Goal: Task Accomplishment & Management: Manage account settings

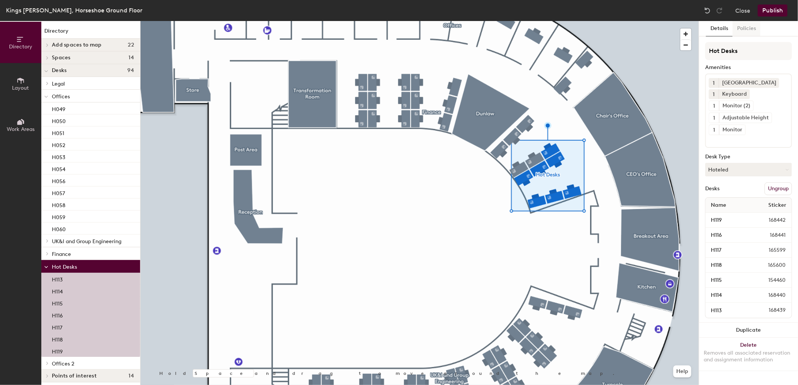
click at [748, 26] on button "Policies" at bounding box center [746, 28] width 28 height 15
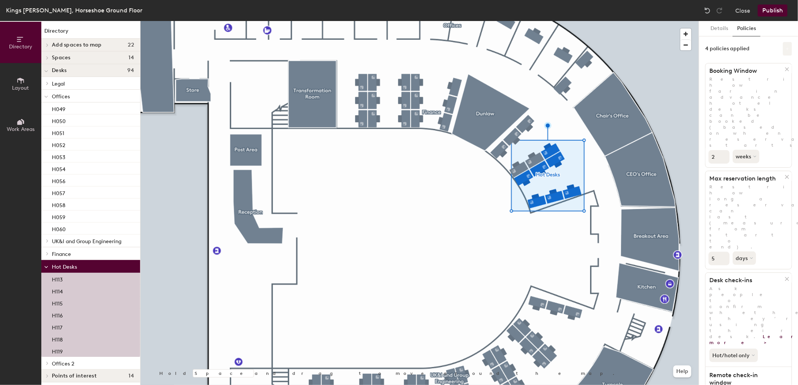
click at [785, 47] on icon at bounding box center [787, 49] width 4 height 4
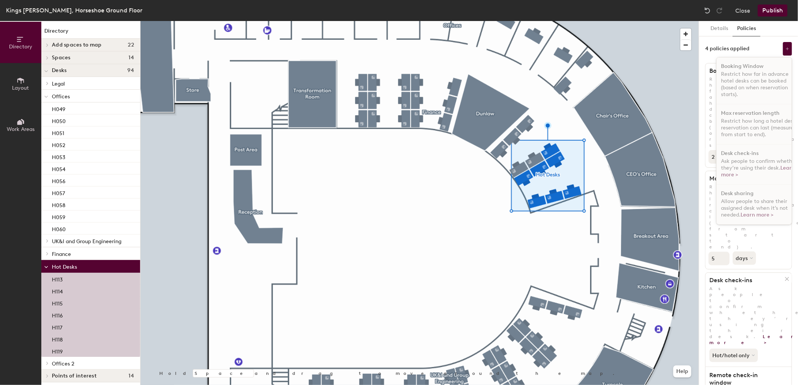
click at [772, 29] on div "Details Policies" at bounding box center [748, 28] width 99 height 15
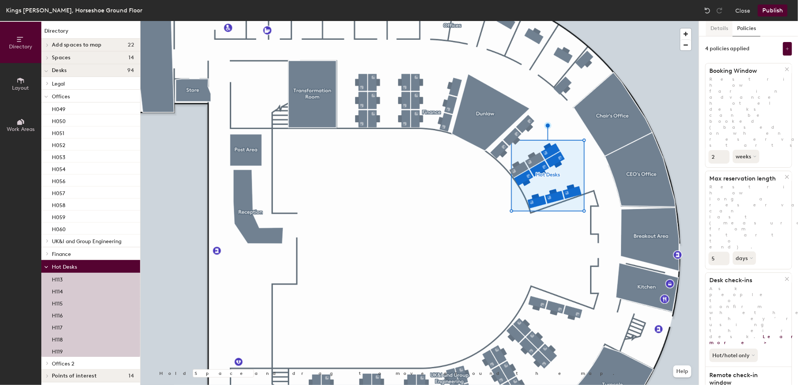
click at [723, 30] on button "Details" at bounding box center [719, 28] width 27 height 15
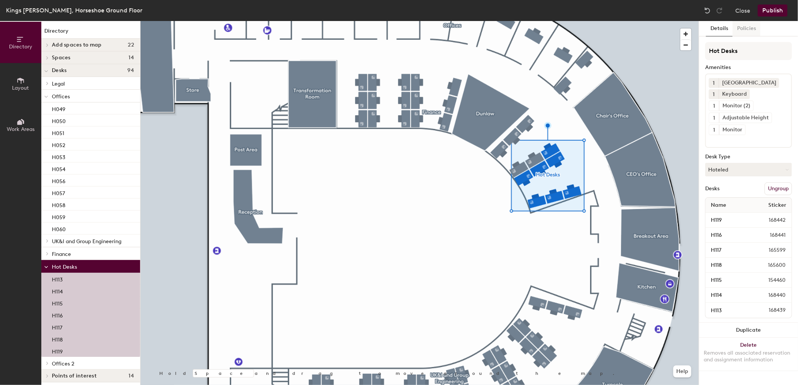
click at [741, 28] on button "Policies" at bounding box center [746, 28] width 28 height 15
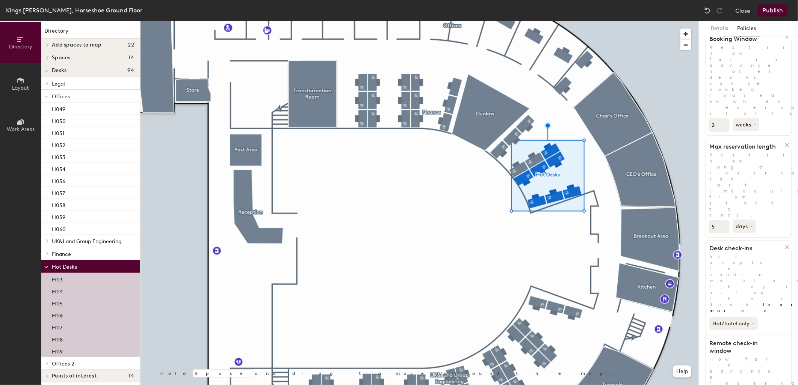
scroll to position [27, 0]
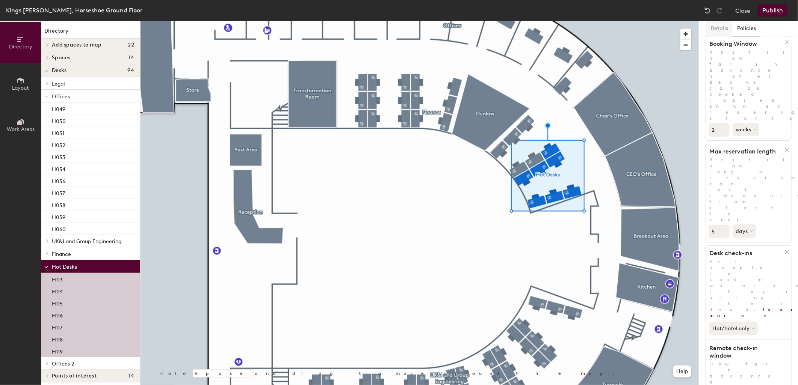
click at [720, 27] on button "Details" at bounding box center [719, 28] width 27 height 15
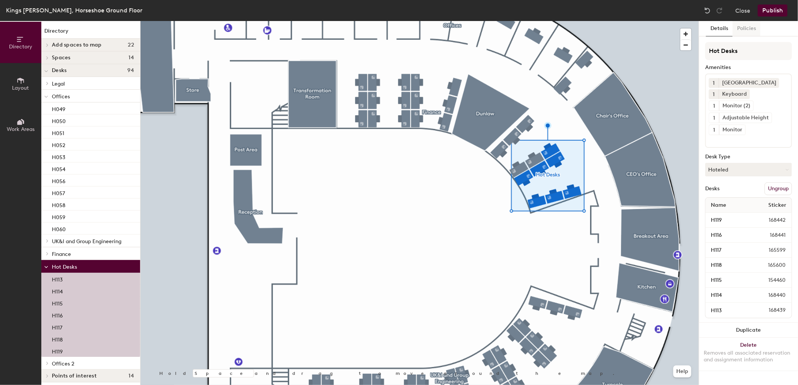
click at [734, 31] on button "Policies" at bounding box center [746, 28] width 28 height 15
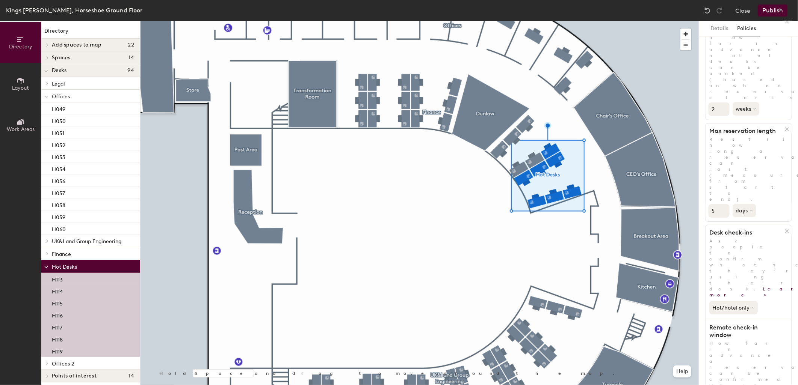
scroll to position [58, 0]
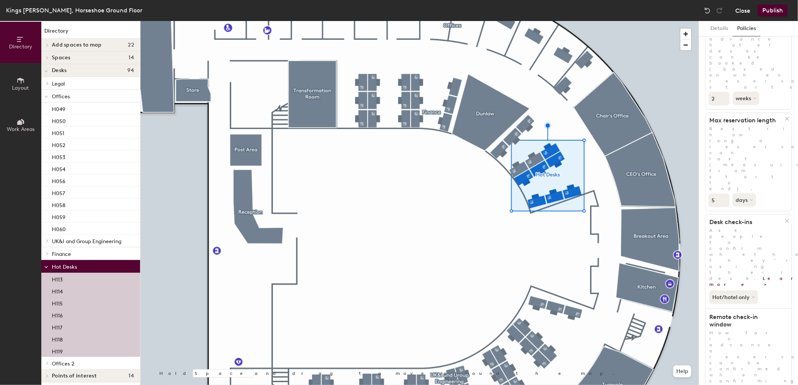
click at [747, 12] on button "Close" at bounding box center [742, 11] width 15 height 12
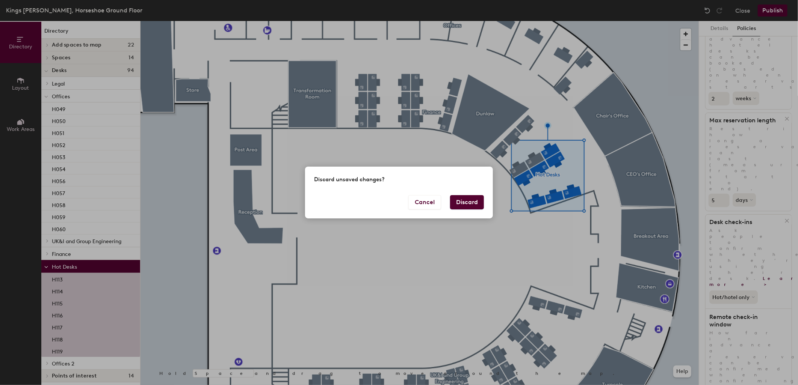
click at [463, 203] on button "Discard" at bounding box center [467, 202] width 34 height 14
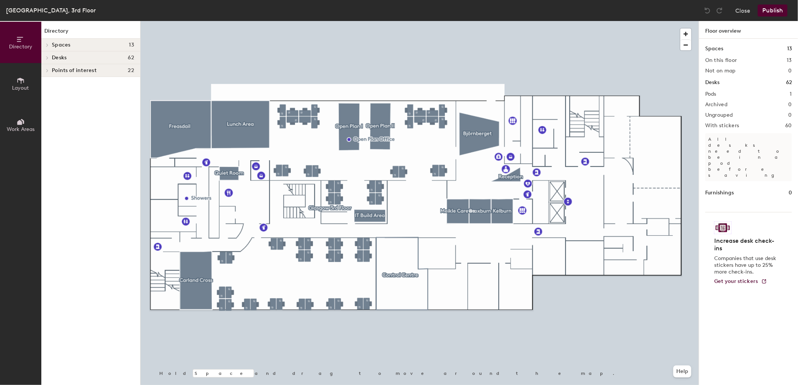
click at [13, 86] on span "Layout" at bounding box center [20, 88] width 17 height 6
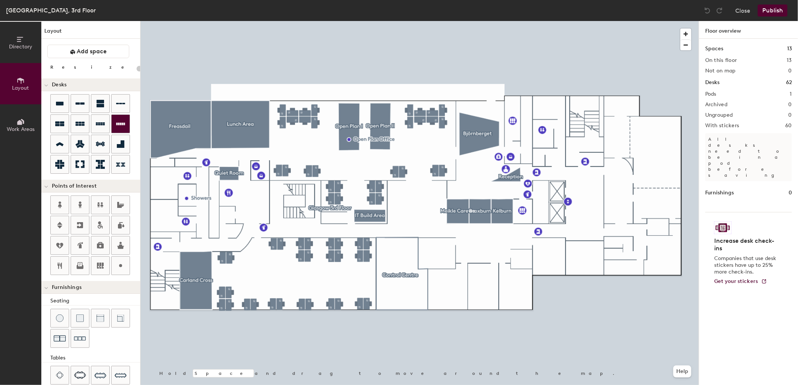
click at [483, 288] on div "Directory Layout Work Areas Layout Add space Resize Desks Points of Interest Fu…" at bounding box center [399, 203] width 798 height 364
type input "140"
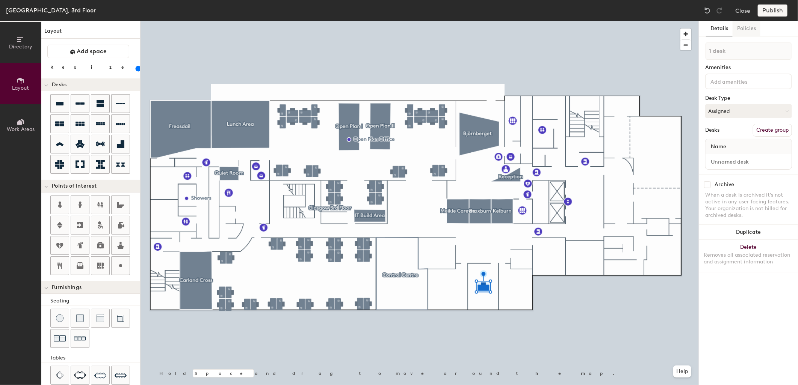
click at [749, 31] on button "Policies" at bounding box center [746, 28] width 28 height 15
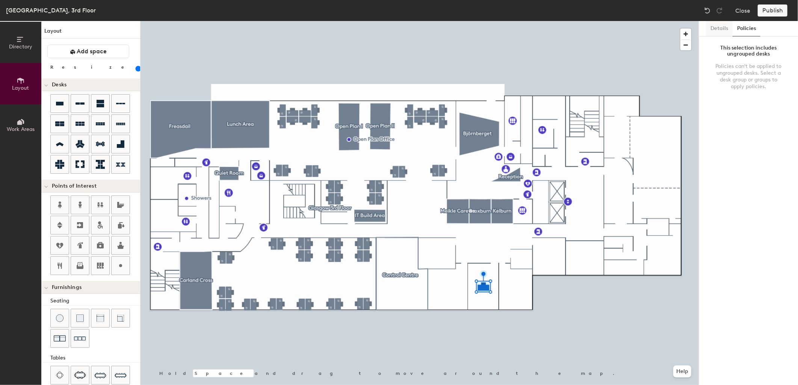
click at [714, 30] on button "Details" at bounding box center [719, 28] width 27 height 15
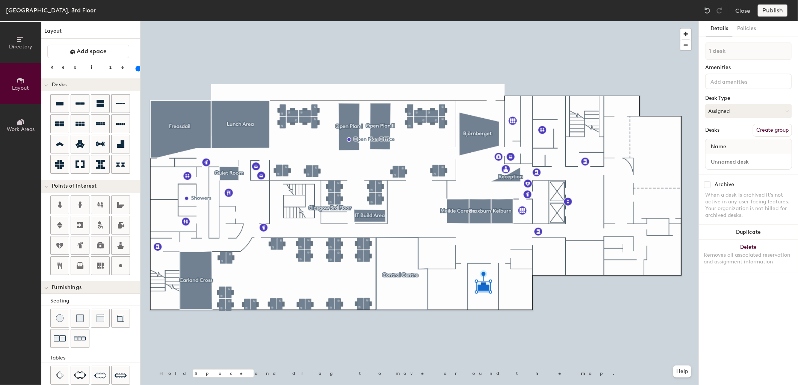
click at [767, 127] on button "Create group" at bounding box center [772, 130] width 39 height 13
click at [746, 29] on button "Policies" at bounding box center [746, 28] width 28 height 15
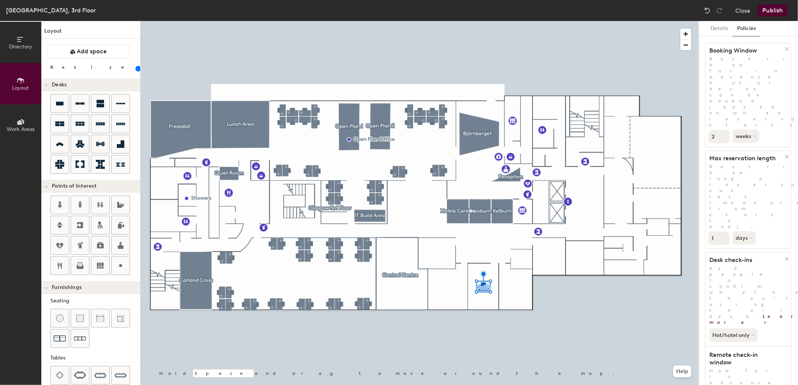
scroll to position [23, 0]
click at [748, 229] on button "days" at bounding box center [744, 236] width 25 height 14
click at [753, 293] on div "minutes" at bounding box center [747, 298] width 29 height 11
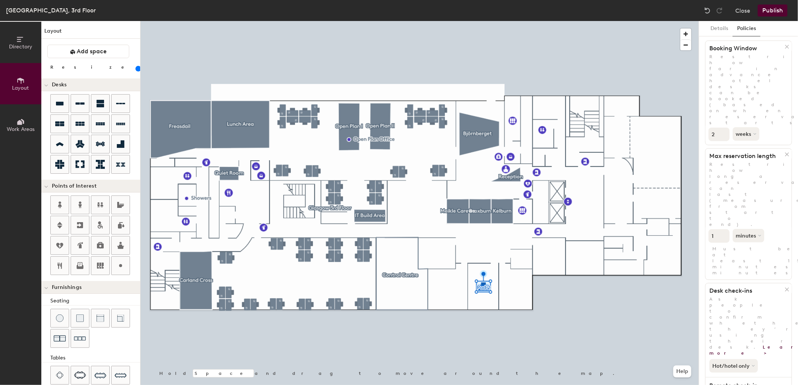
click at [720, 229] on input "1" at bounding box center [718, 236] width 21 height 14
type input "15"
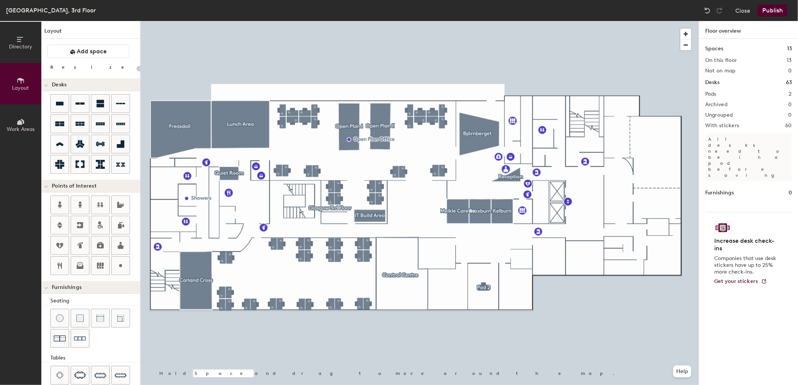
click at [771, 12] on button "Publish" at bounding box center [773, 11] width 30 height 12
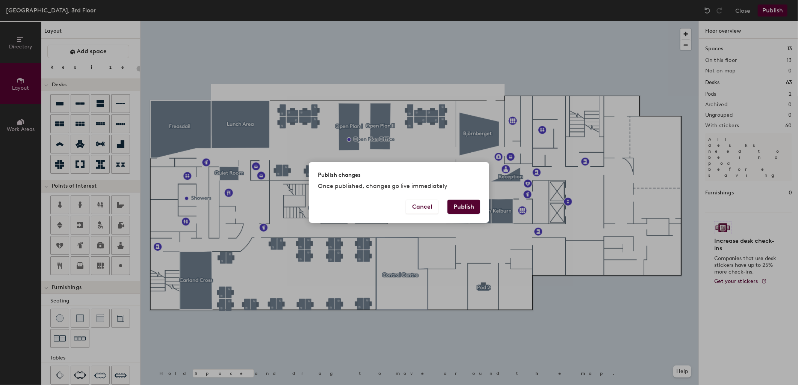
click at [465, 208] on button "Publish" at bounding box center [463, 207] width 33 height 14
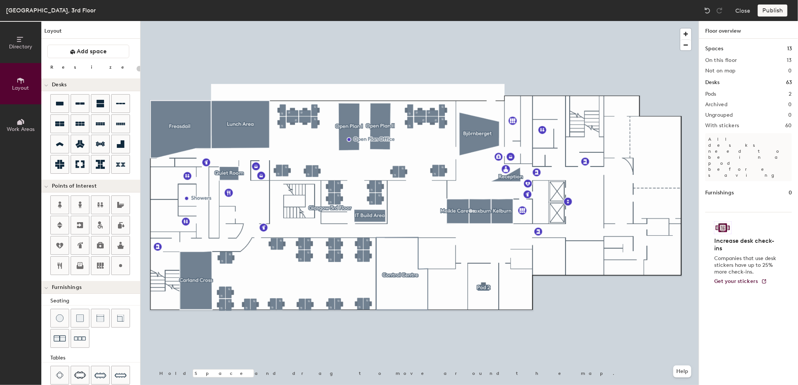
type input "20"
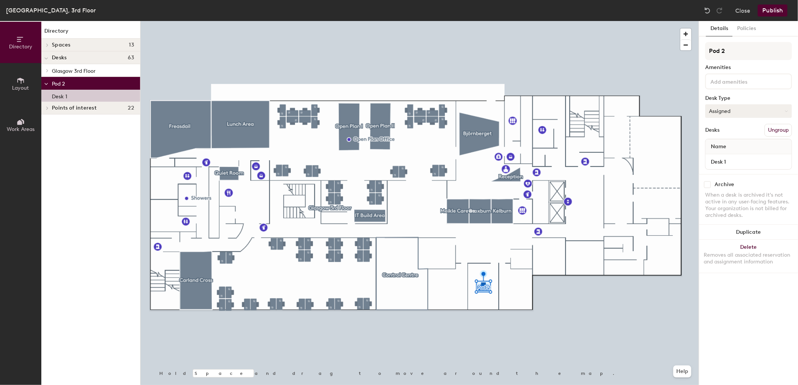
click at [734, 107] on button "Assigned" at bounding box center [748, 111] width 87 height 14
click at [732, 156] on div "Hoteled" at bounding box center [742, 156] width 75 height 11
click at [742, 25] on button "Policies" at bounding box center [746, 28] width 28 height 15
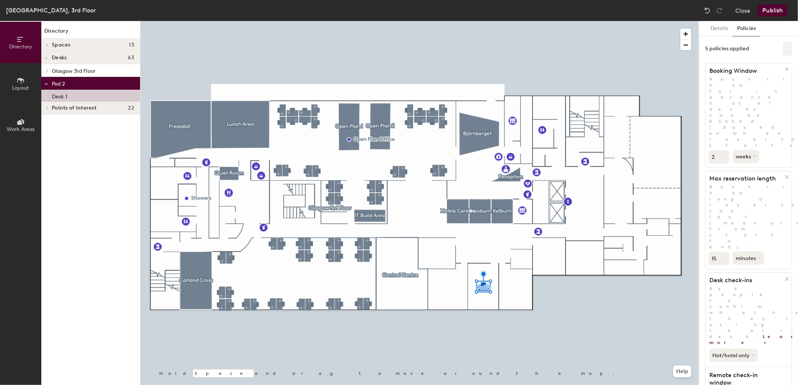
click at [785, 50] on icon at bounding box center [787, 49] width 4 height 4
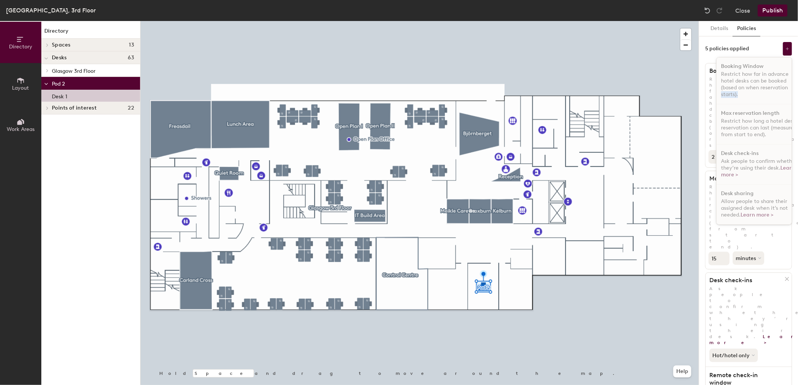
scroll to position [0, 11]
drag, startPoint x: 779, startPoint y: 86, endPoint x: 780, endPoint y: 100, distance: 14.3
click at [780, 100] on div "Booking Window Restrict how far in advance hotel desks can be booked (based on …" at bounding box center [754, 141] width 76 height 168
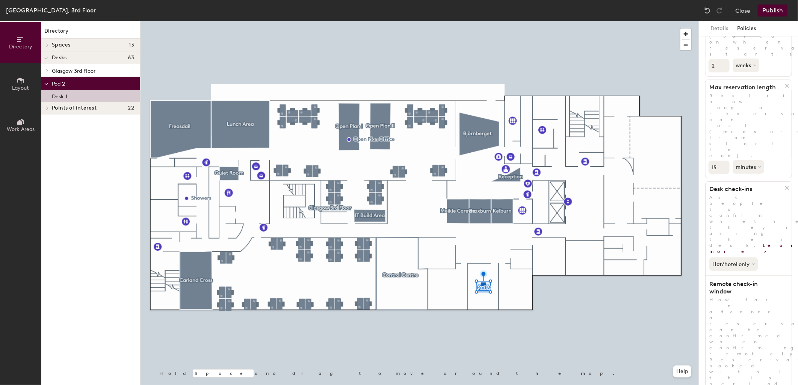
scroll to position [98, 0]
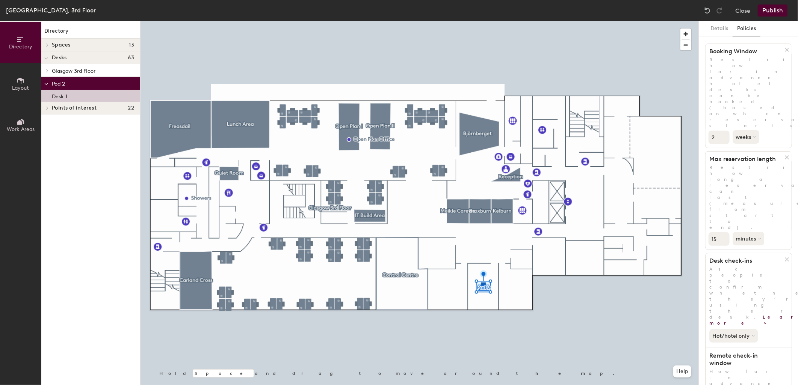
scroll to position [5, 0]
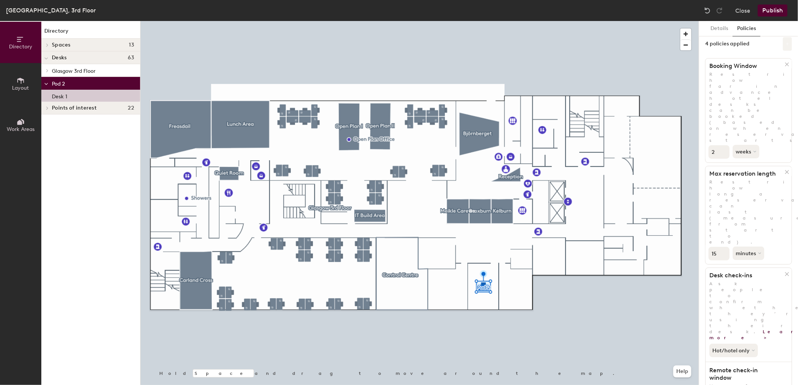
click at [786, 42] on icon at bounding box center [787, 43] width 3 height 3
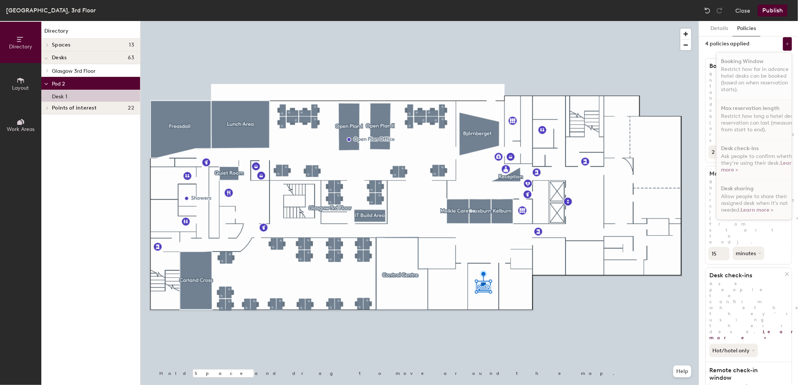
click at [745, 68] on p "Restrict how far in advance hotel desks can be booked (based on when reservatio…" at bounding box center [759, 79] width 77 height 27
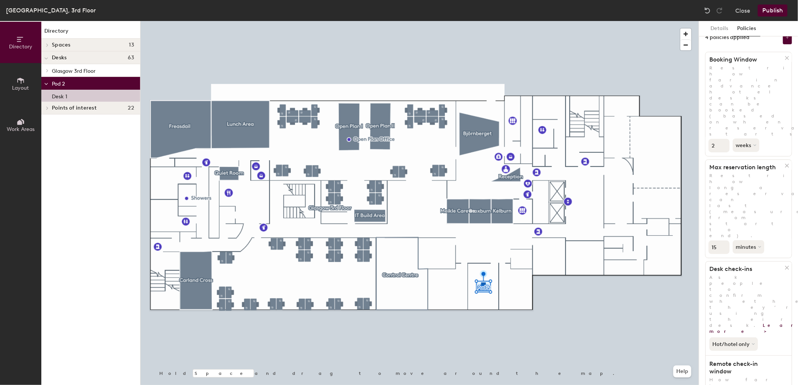
scroll to position [0, 0]
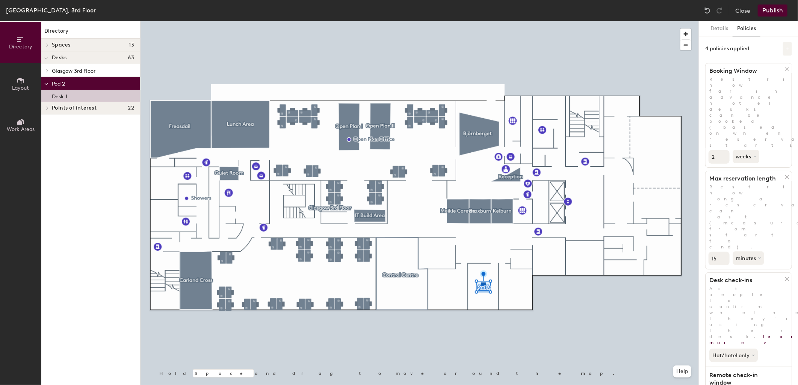
click at [785, 50] on icon at bounding box center [787, 49] width 4 height 4
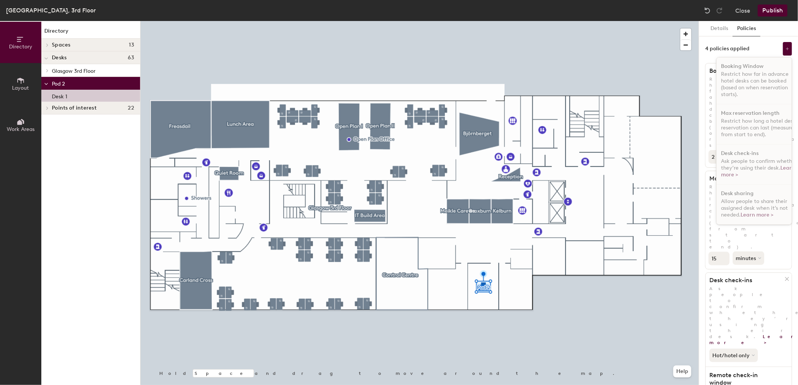
scroll to position [5, 0]
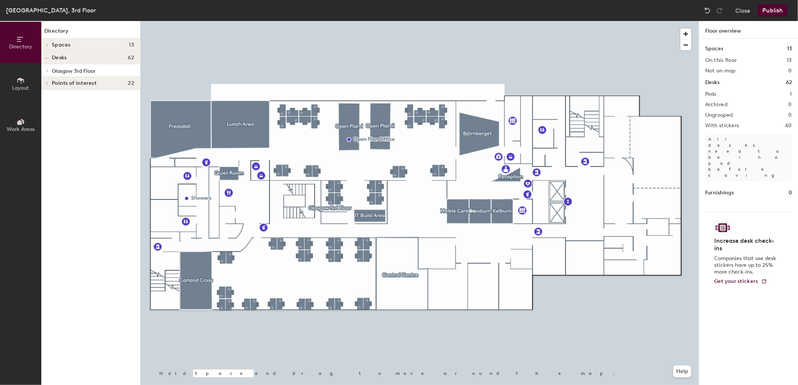
click at [773, 11] on button "Publish" at bounding box center [773, 11] width 30 height 12
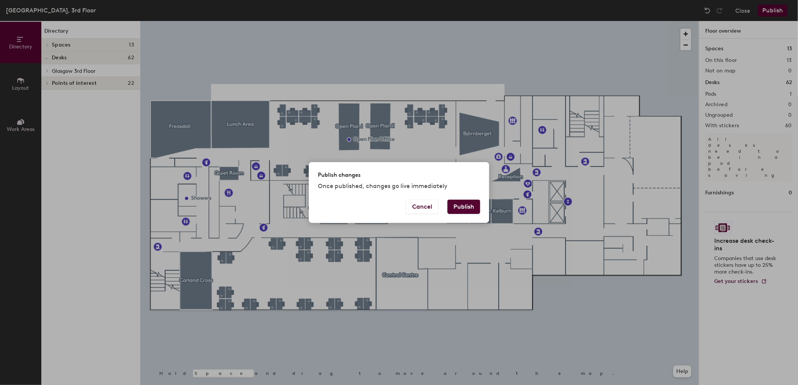
click at [475, 202] on button "Publish" at bounding box center [463, 207] width 33 height 14
